Goal: Task Accomplishment & Management: Manage account settings

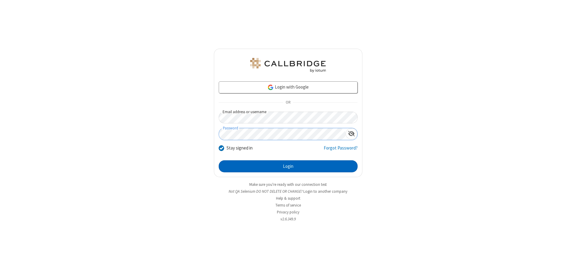
click at [288, 166] on button "Login" at bounding box center [288, 166] width 139 height 12
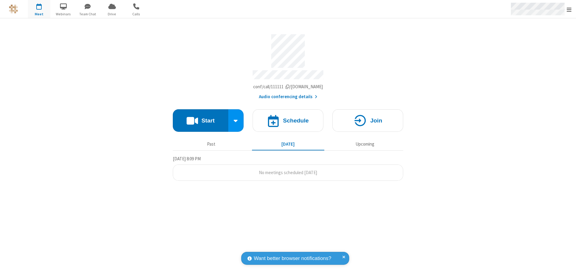
click at [569, 9] on span "Open menu" at bounding box center [568, 10] width 5 height 6
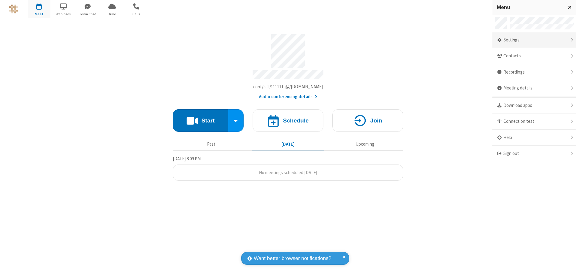
click at [534, 40] on div "Settings" at bounding box center [534, 40] width 84 height 16
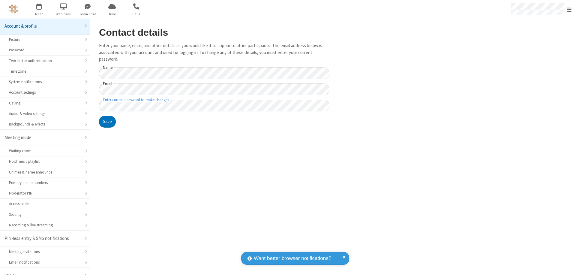
scroll to position [8, 0]
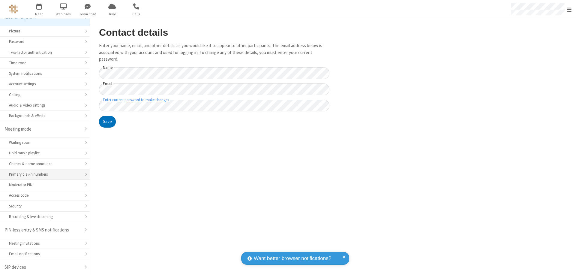
click at [43, 174] on div "Primary dial-in numbers" at bounding box center [45, 174] width 72 height 6
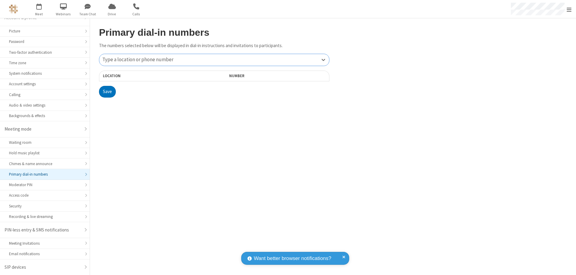
click at [214, 60] on div "Type a location or phone number" at bounding box center [214, 60] width 230 height 12
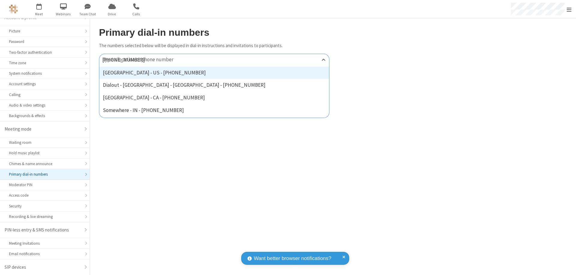
type input "[PHONE_NUMBER]"
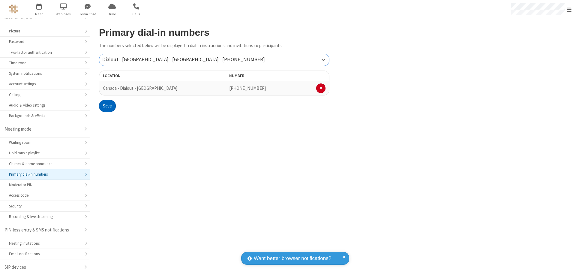
click at [107, 106] on button "Save" at bounding box center [107, 106] width 17 height 12
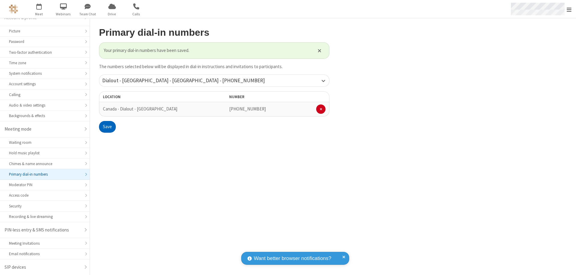
click at [569, 9] on span "Open menu" at bounding box center [568, 10] width 5 height 6
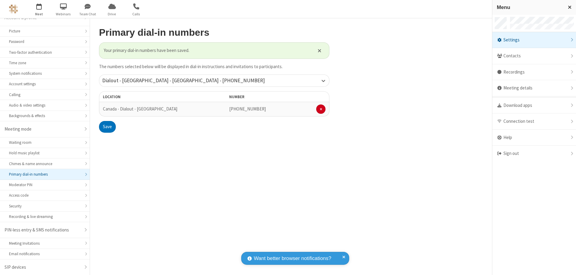
click at [39, 9] on span "button" at bounding box center [39, 6] width 22 height 10
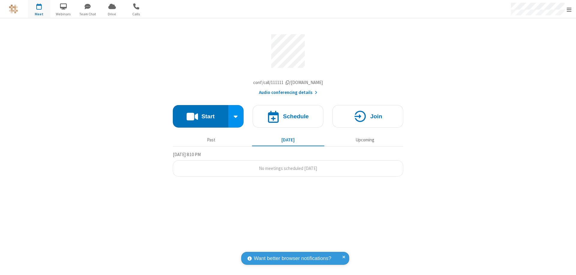
click at [287, 94] on button "Audio conferencing details" at bounding box center [288, 92] width 58 height 7
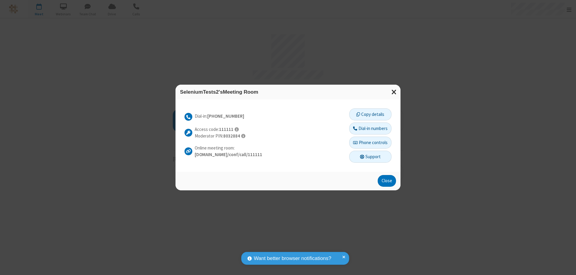
click at [370, 128] on button "Dial-in numbers" at bounding box center [370, 128] width 42 height 12
